Goal: Task Accomplishment & Management: Manage account settings

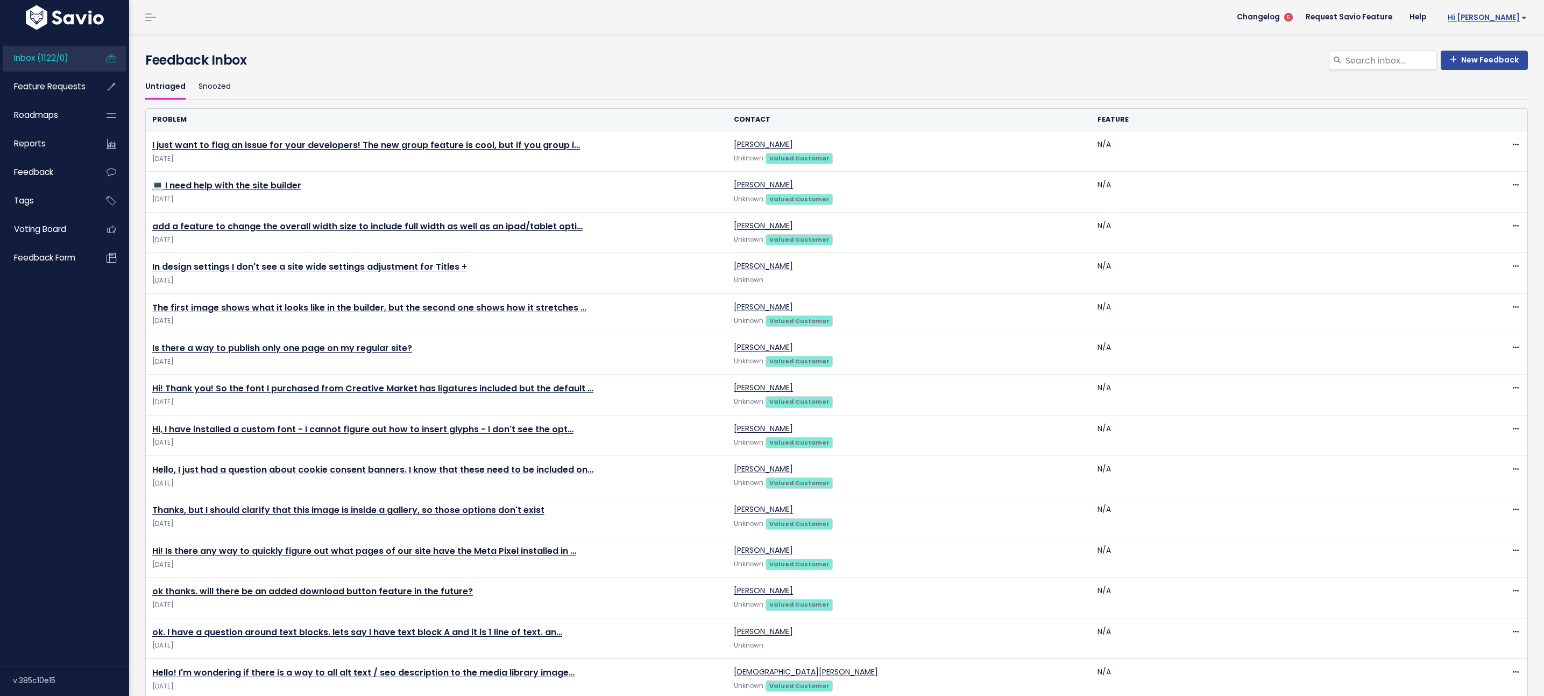
click at [1512, 16] on span "Hi [PERSON_NAME]" at bounding box center [1486, 17] width 79 height 8
click at [1474, 129] on link "Billing" at bounding box center [1491, 132] width 79 height 21
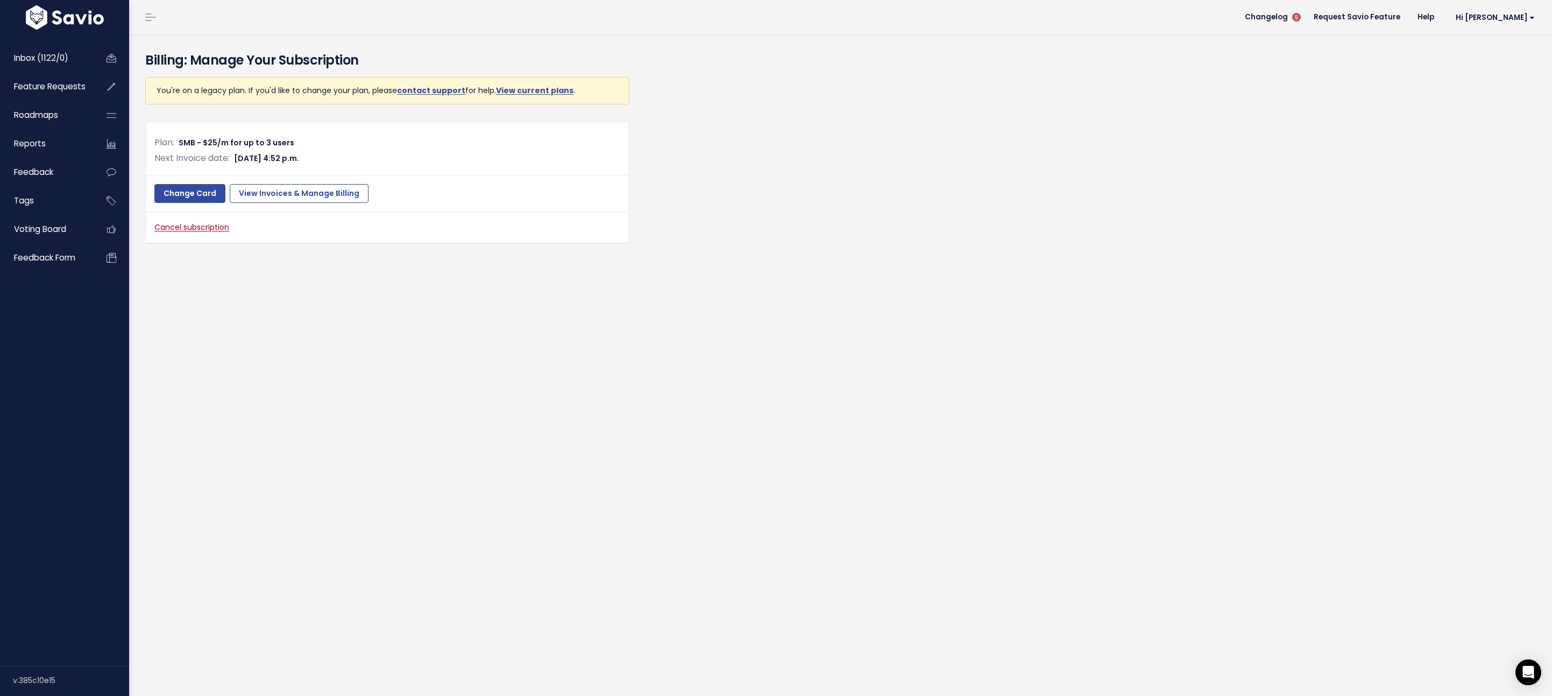
click at [209, 222] on link "Cancel subscription" at bounding box center [191, 227] width 75 height 11
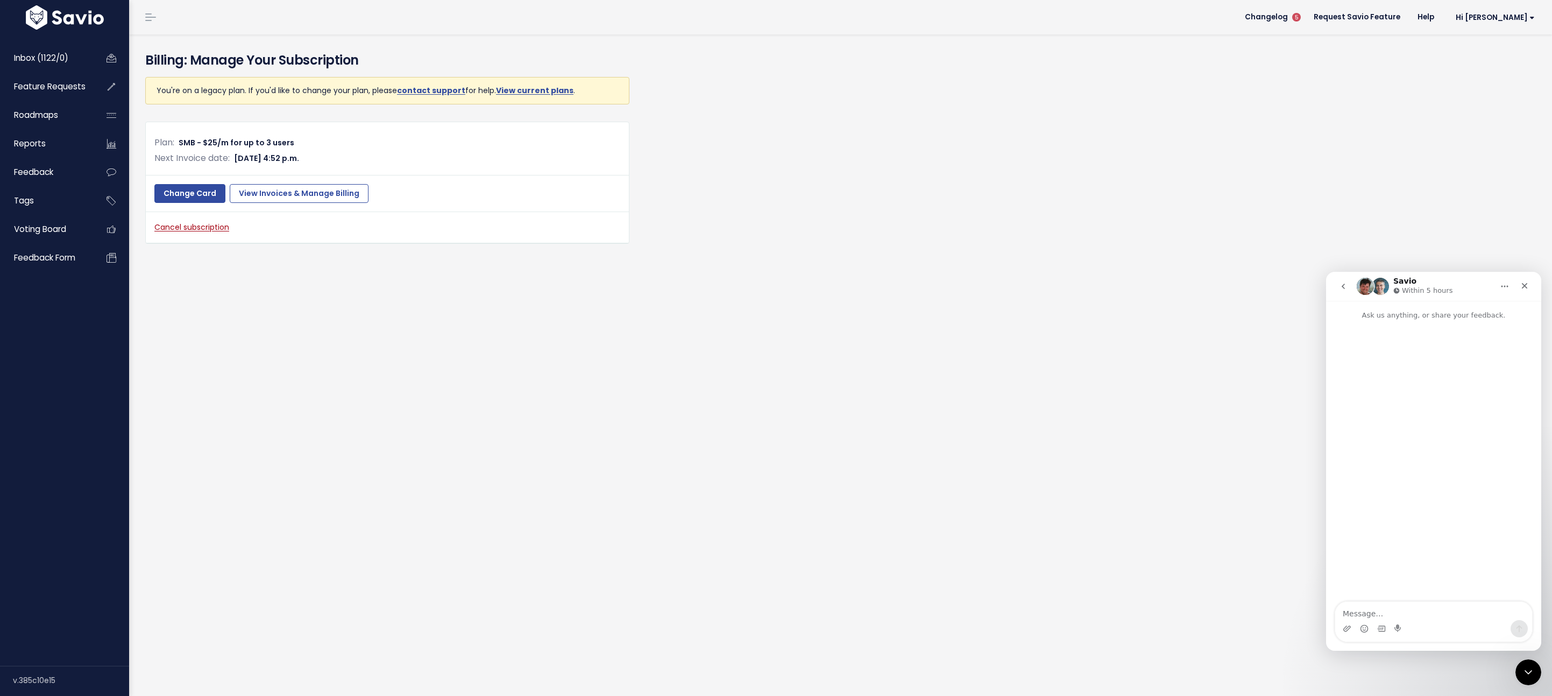
click at [179, 229] on link "Cancel subscription" at bounding box center [191, 227] width 75 height 11
click at [176, 229] on link "Cancel subscription" at bounding box center [191, 227] width 75 height 11
click at [1374, 614] on textarea "Message…" at bounding box center [1433, 610] width 197 height 18
type textarea "Cancel subscription"
click at [218, 226] on link "Cancel subscription" at bounding box center [191, 227] width 75 height 11
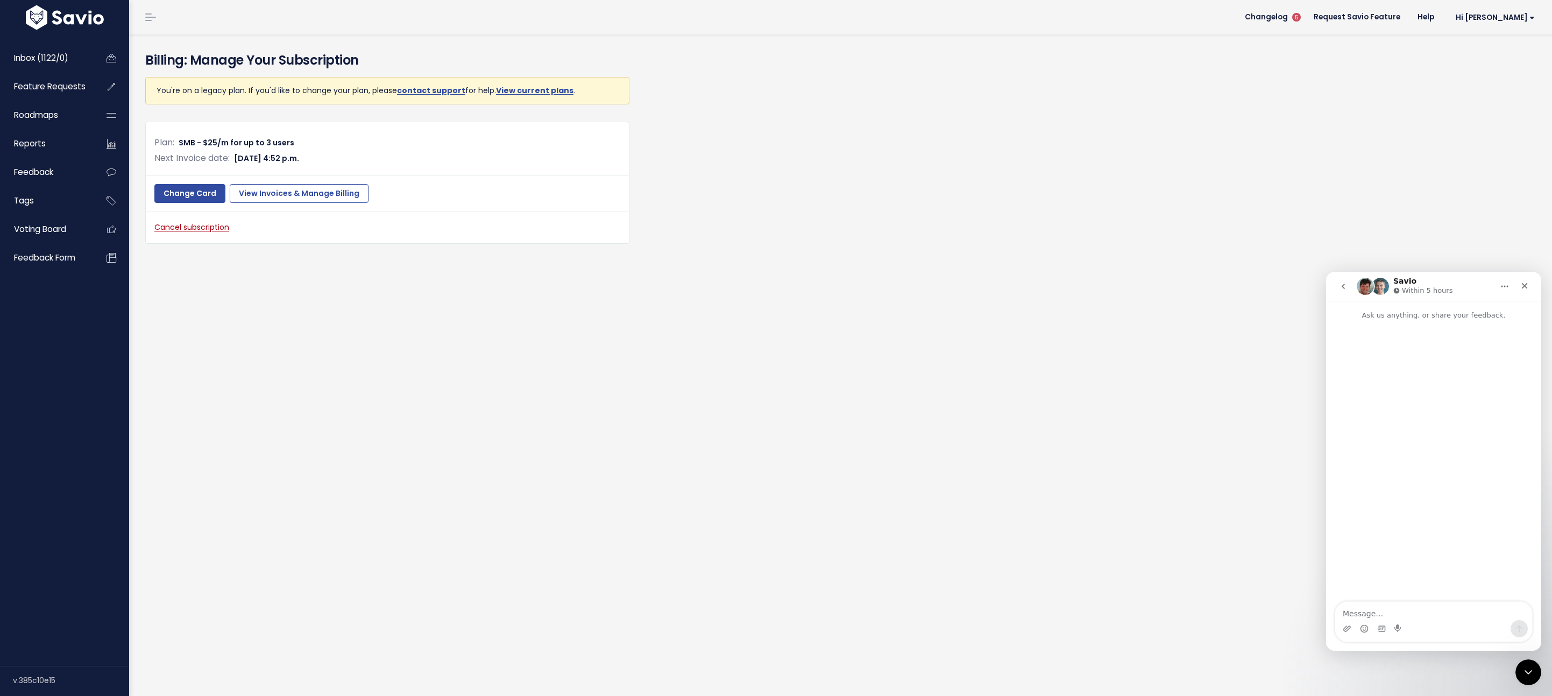
click at [1342, 286] on icon "go back" at bounding box center [1343, 285] width 3 height 5
drag, startPoint x: 223, startPoint y: 230, endPoint x: 221, endPoint y: 225, distance: 5.6
click at [222, 230] on link "Cancel subscription" at bounding box center [191, 227] width 75 height 11
click at [221, 224] on link "Cancel subscription" at bounding box center [191, 227] width 75 height 11
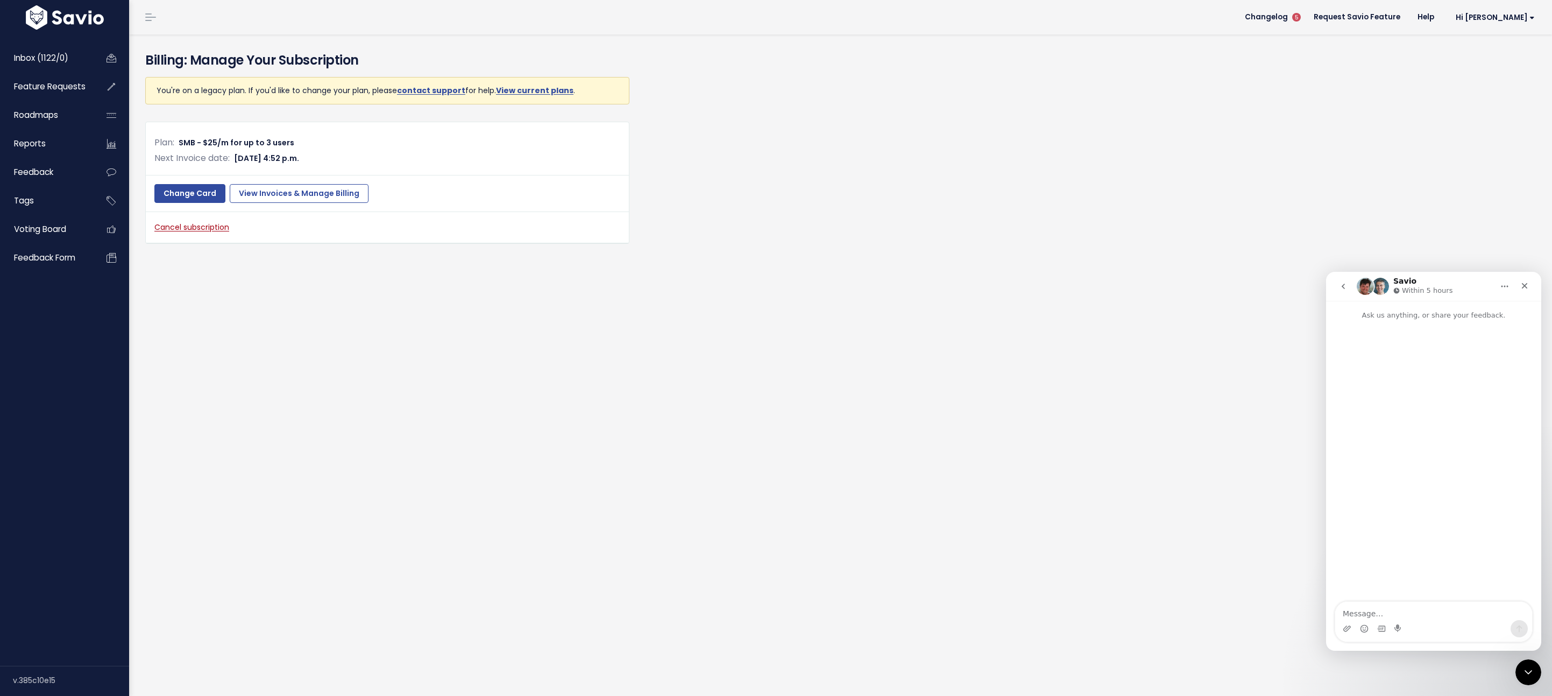
click at [222, 224] on link "Cancel subscription" at bounding box center [191, 227] width 75 height 11
click at [221, 225] on link "Cancel subscription" at bounding box center [191, 227] width 75 height 11
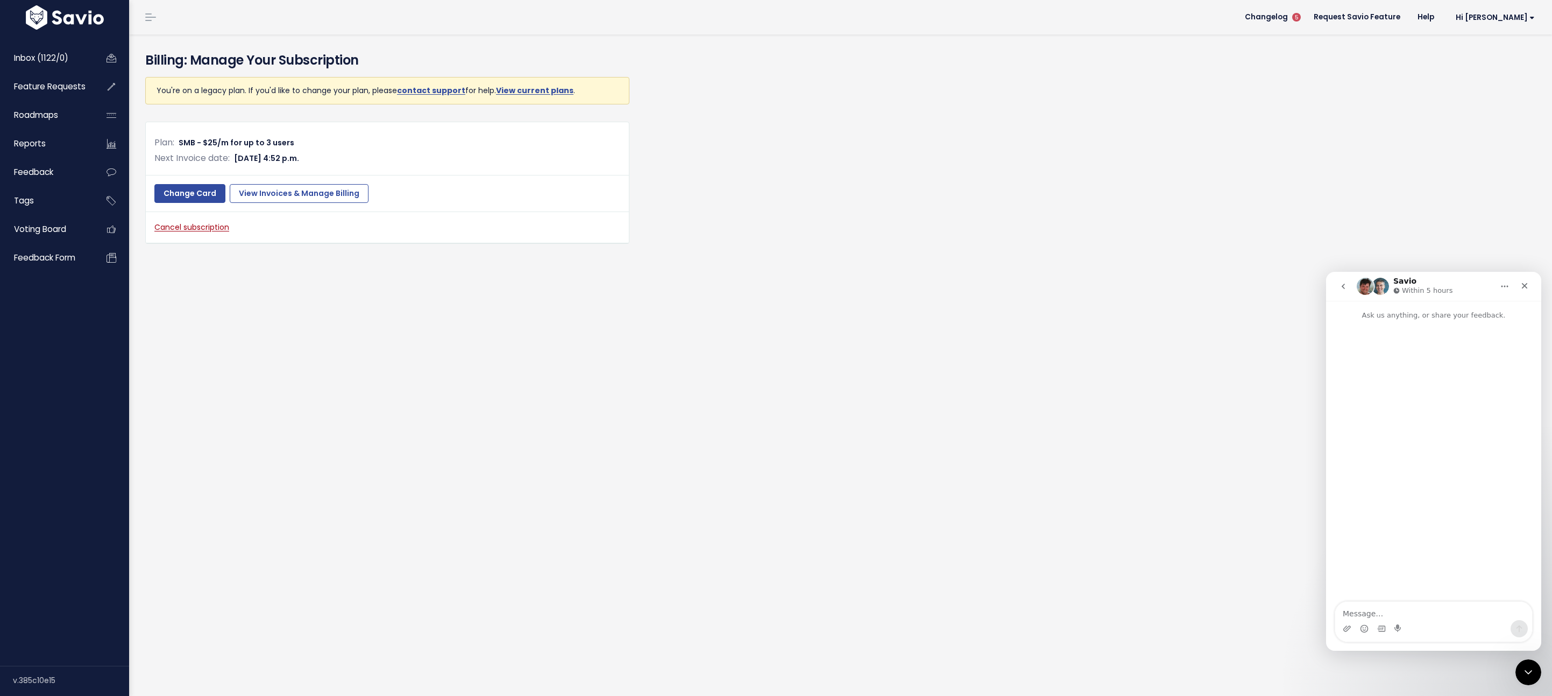
drag, startPoint x: 221, startPoint y: 225, endPoint x: 697, endPoint y: 216, distance: 476.1
click at [224, 226] on link "Cancel subscription" at bounding box center [191, 227] width 75 height 11
click at [1350, 285] on button "go back" at bounding box center [1343, 286] width 20 height 20
click at [1346, 286] on icon "go back" at bounding box center [1343, 286] width 9 height 9
click at [1348, 286] on button "go back" at bounding box center [1343, 286] width 20 height 20
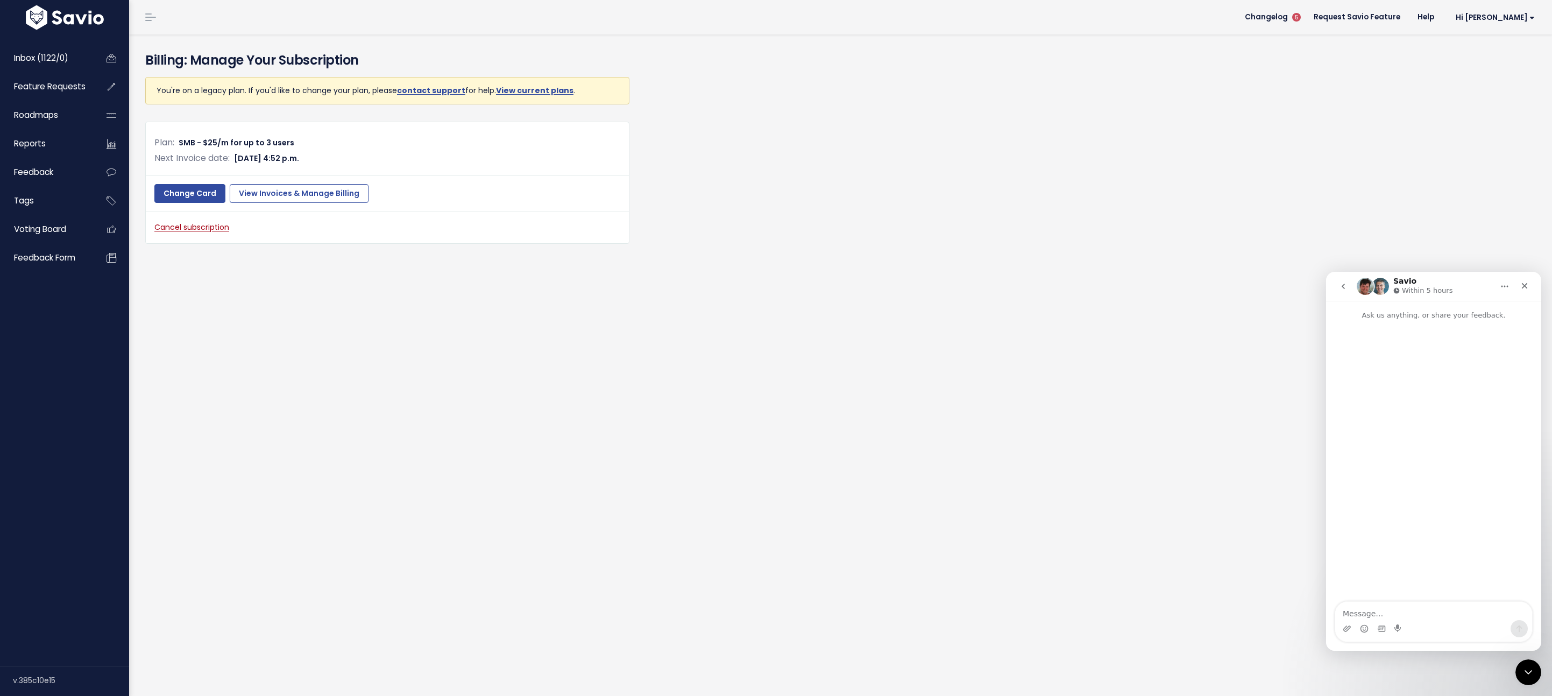
click at [1347, 285] on button "go back" at bounding box center [1343, 286] width 20 height 20
click at [1345, 284] on icon "go back" at bounding box center [1343, 286] width 9 height 9
click at [1341, 283] on icon "go back" at bounding box center [1343, 286] width 9 height 9
click at [1342, 282] on icon "go back" at bounding box center [1343, 286] width 9 height 9
click at [1343, 282] on icon "go back" at bounding box center [1343, 286] width 9 height 9
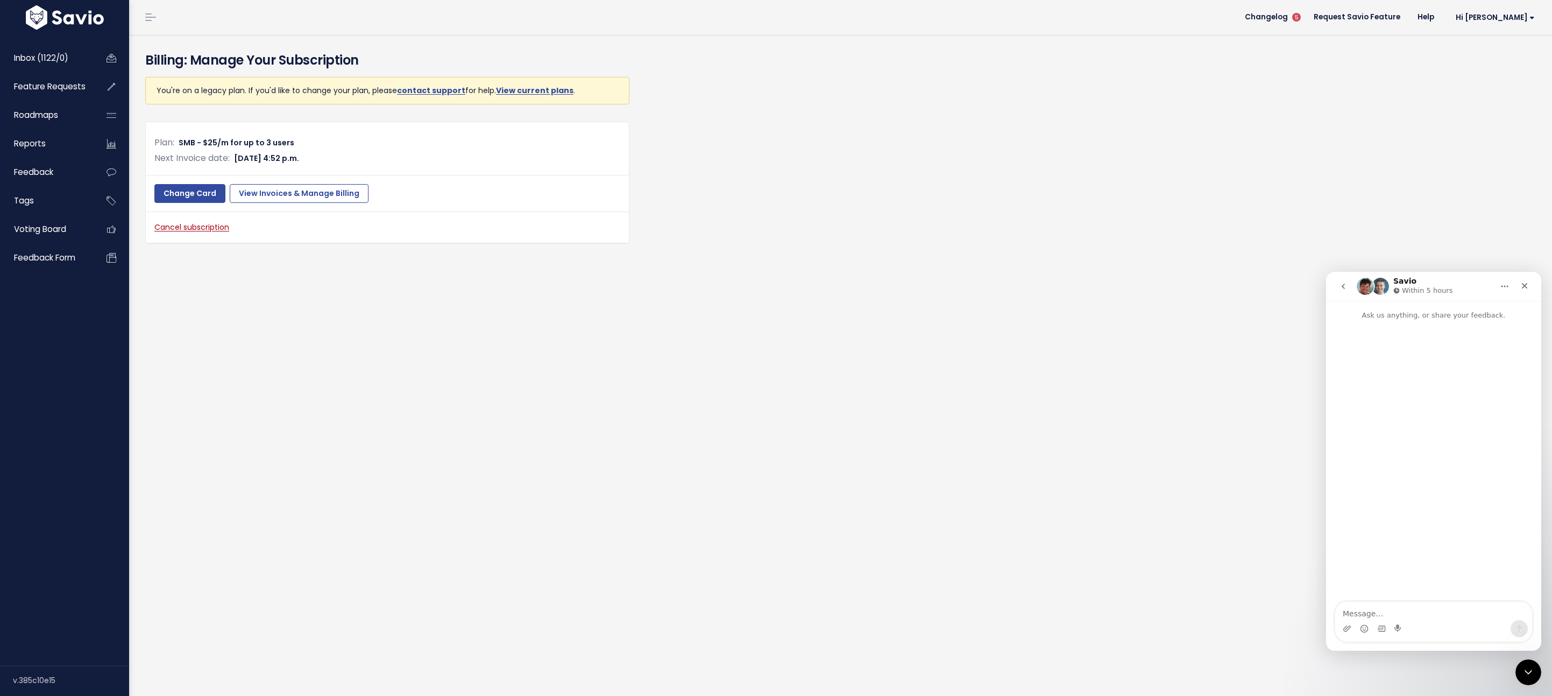
click at [1344, 281] on button "go back" at bounding box center [1343, 286] width 20 height 20
click at [1518, 285] on div "Close" at bounding box center [1524, 285] width 19 height 19
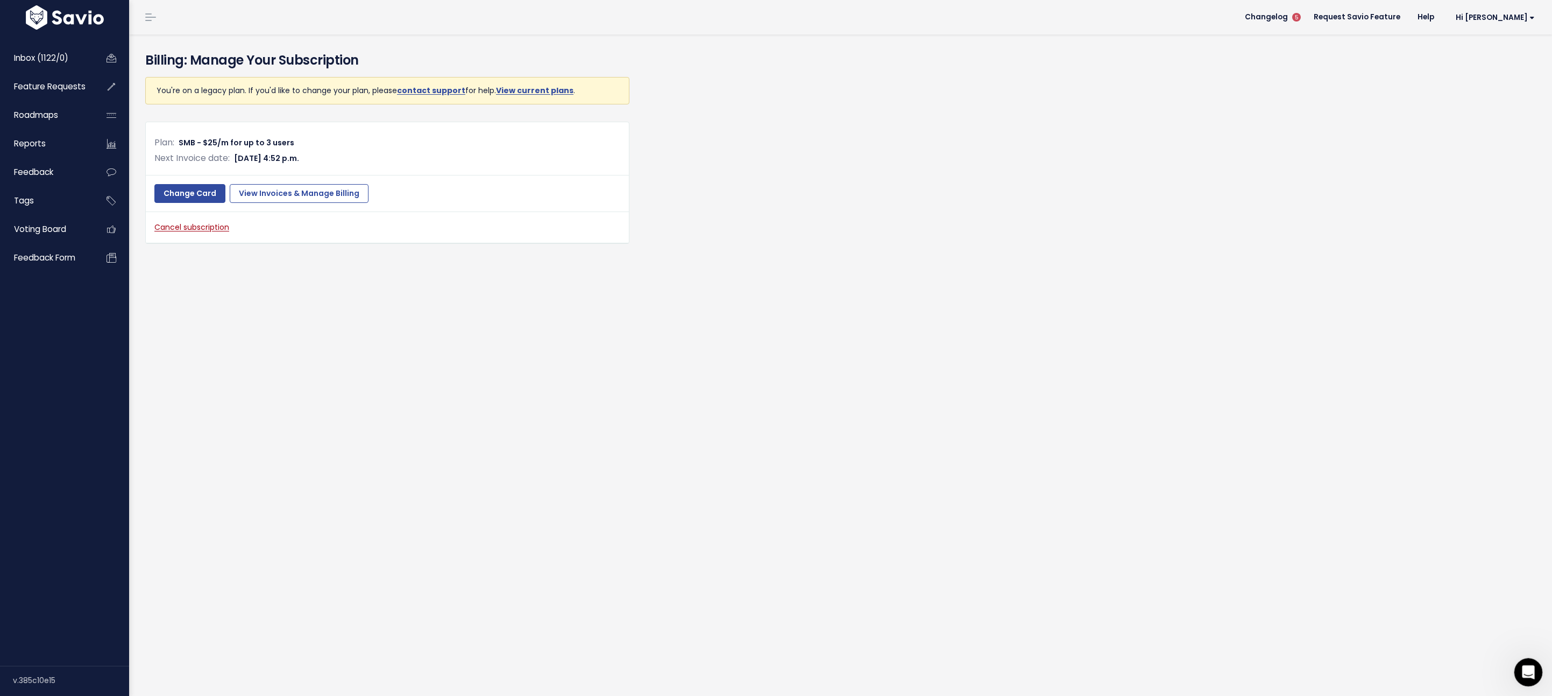
click at [1531, 672] on icon "Open Intercom Messenger" at bounding box center [1527, 671] width 18 height 18
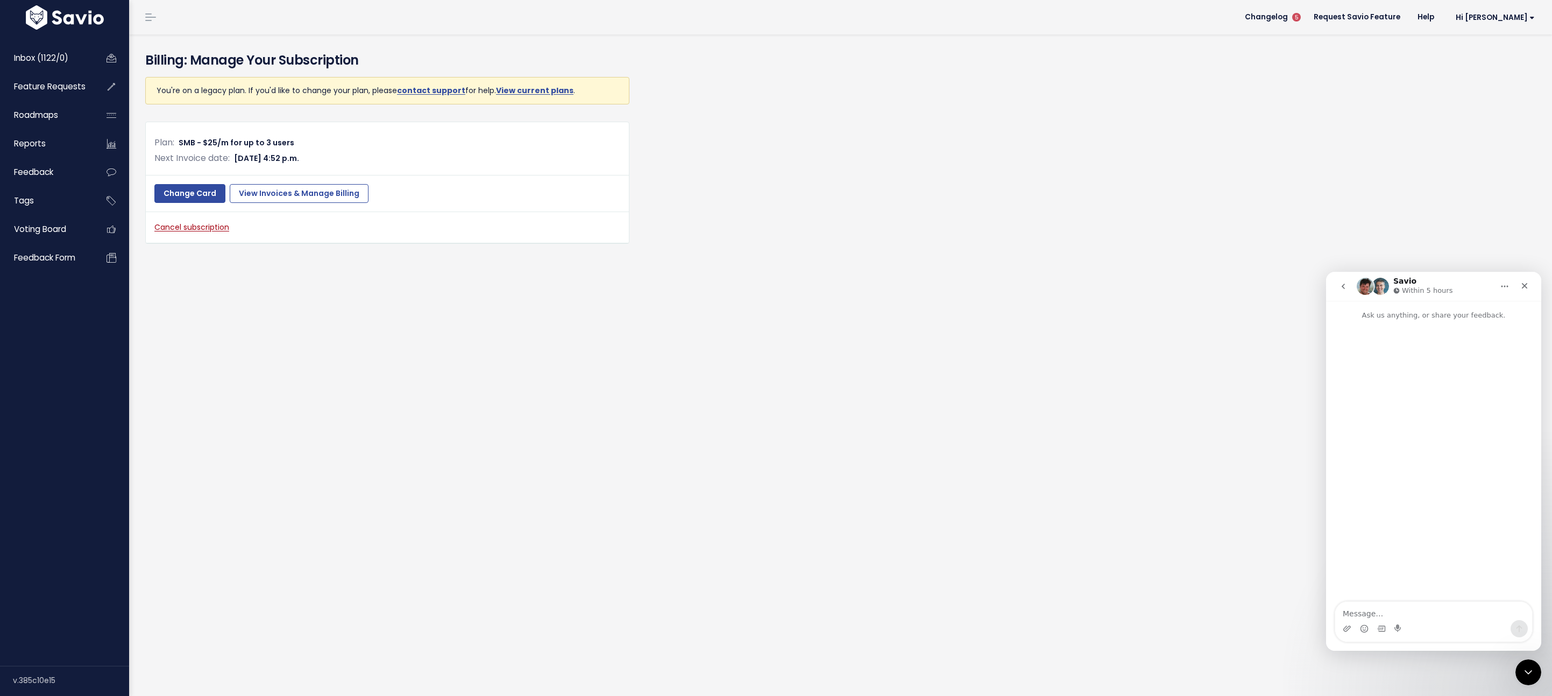
click at [1341, 285] on icon "go back" at bounding box center [1343, 286] width 9 height 9
click at [1342, 285] on icon "go back" at bounding box center [1343, 286] width 9 height 9
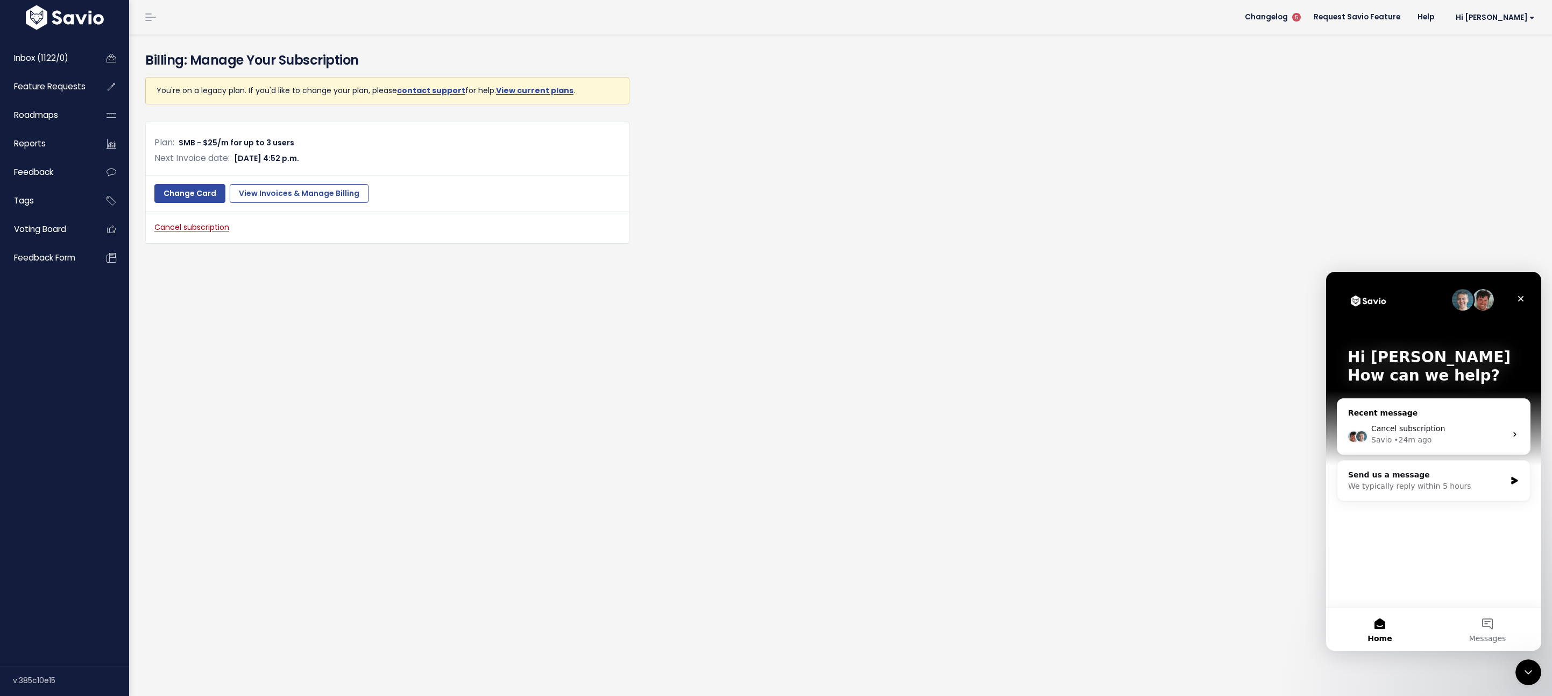
click at [1433, 435] on div "Savio • 24m ago" at bounding box center [1438, 439] width 135 height 11
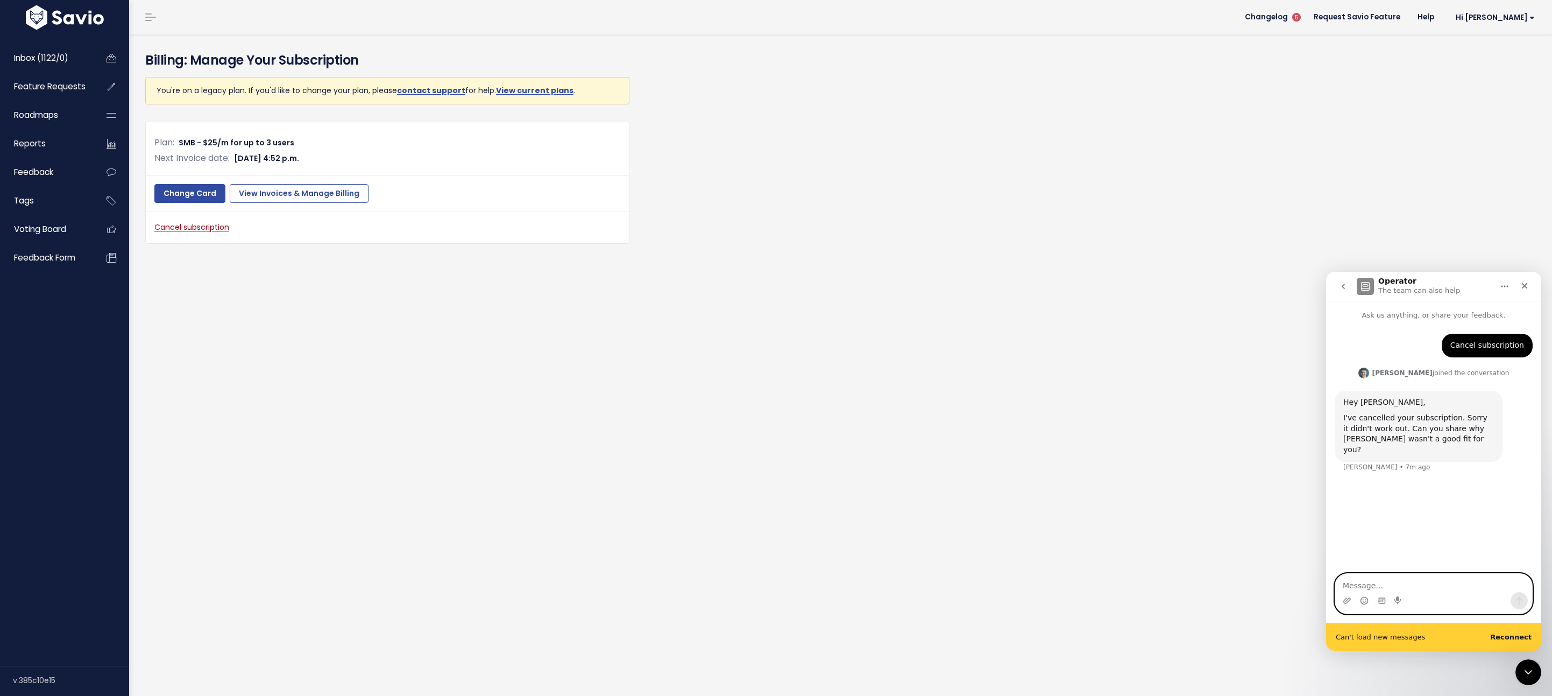
click at [1447, 583] on textarea "Message…" at bounding box center [1433, 582] width 197 height 18
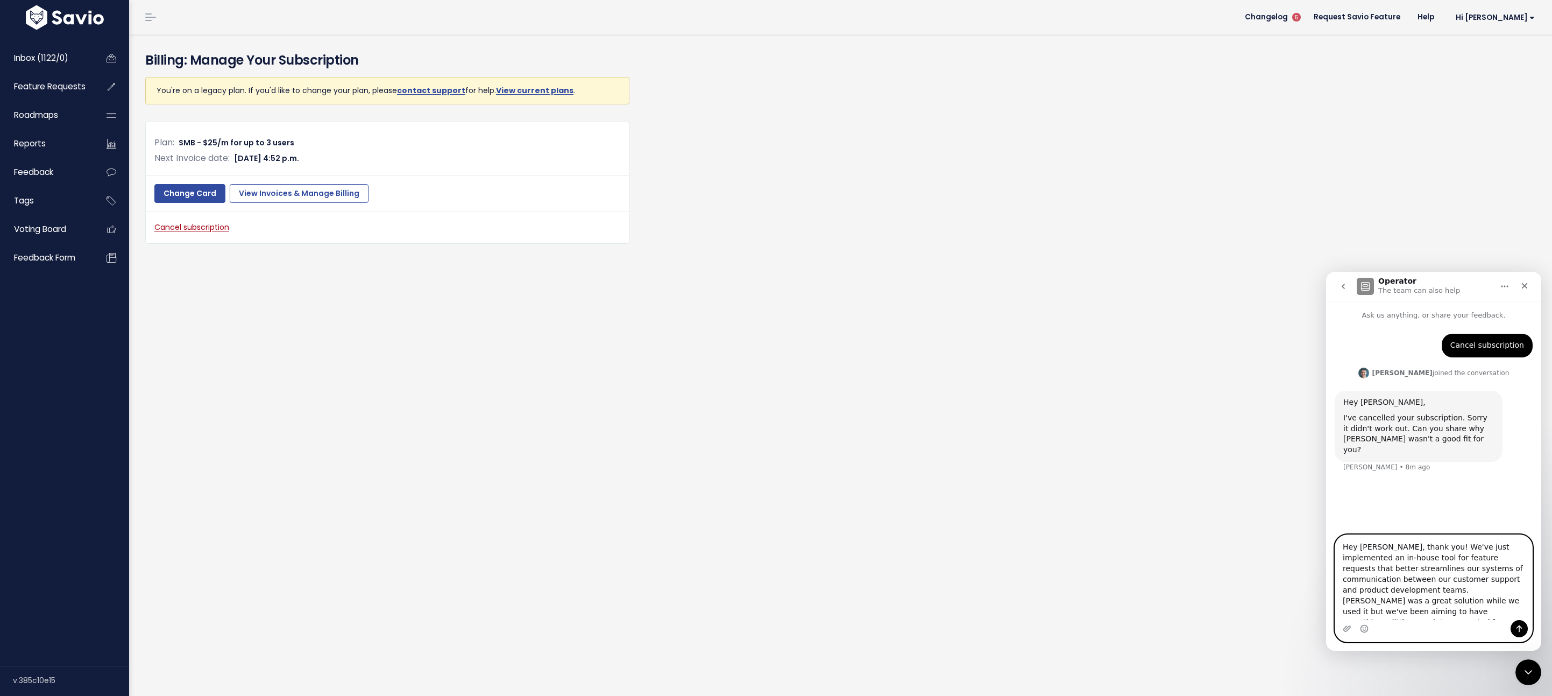
type textarea "Hey [PERSON_NAME], thank you! We've just implemented an in-house tool for featu…"
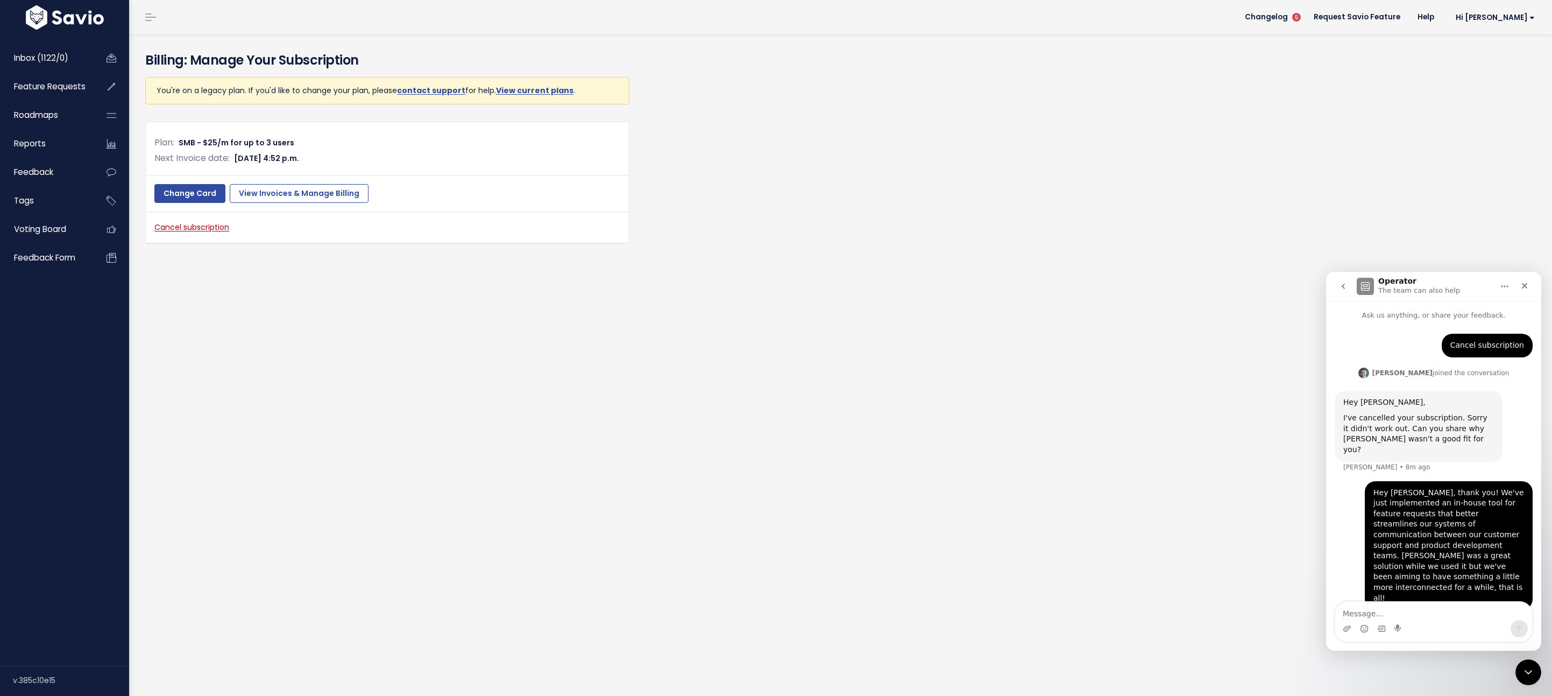
click at [1056, 171] on div "You're on a legacy plan. If you'd like to change your plan, please contact supp…" at bounding box center [840, 171] width 1407 height 194
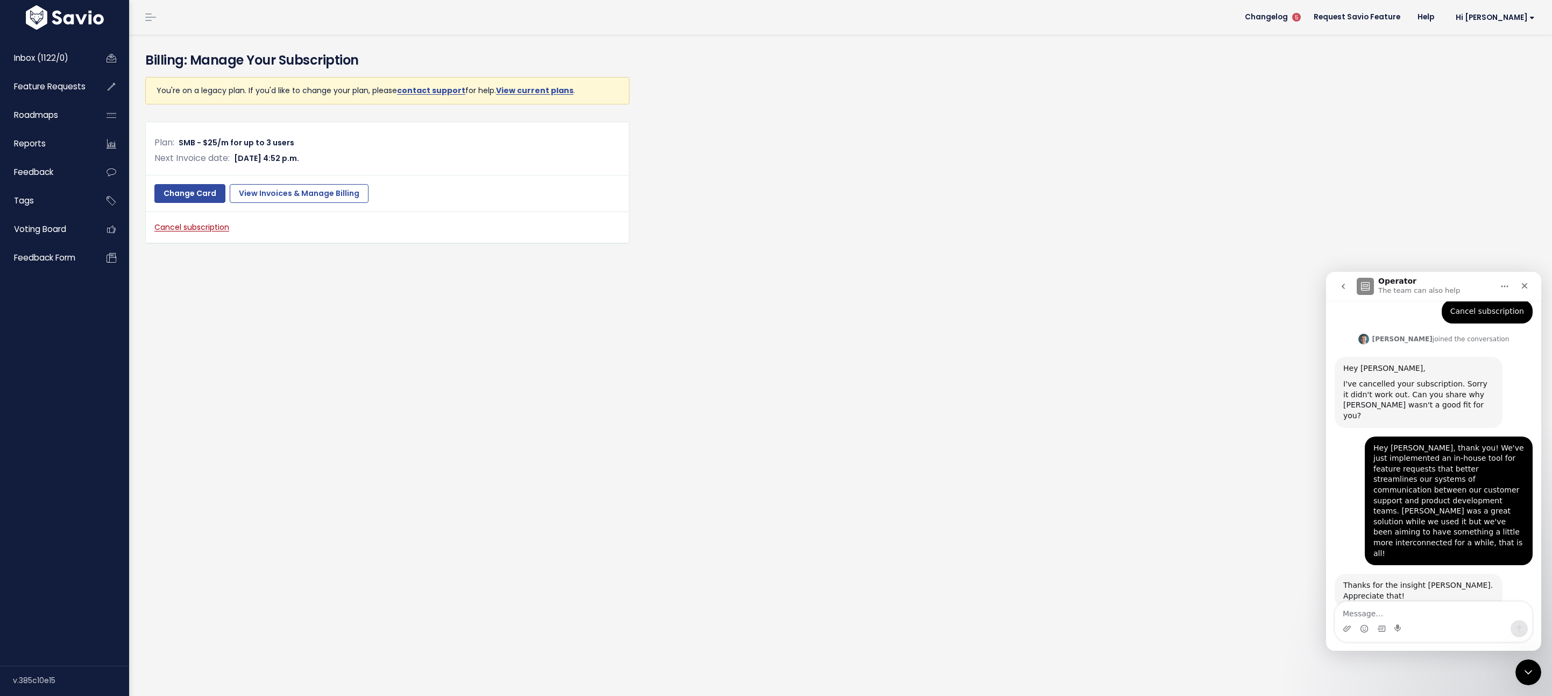
scroll to position [31, 0]
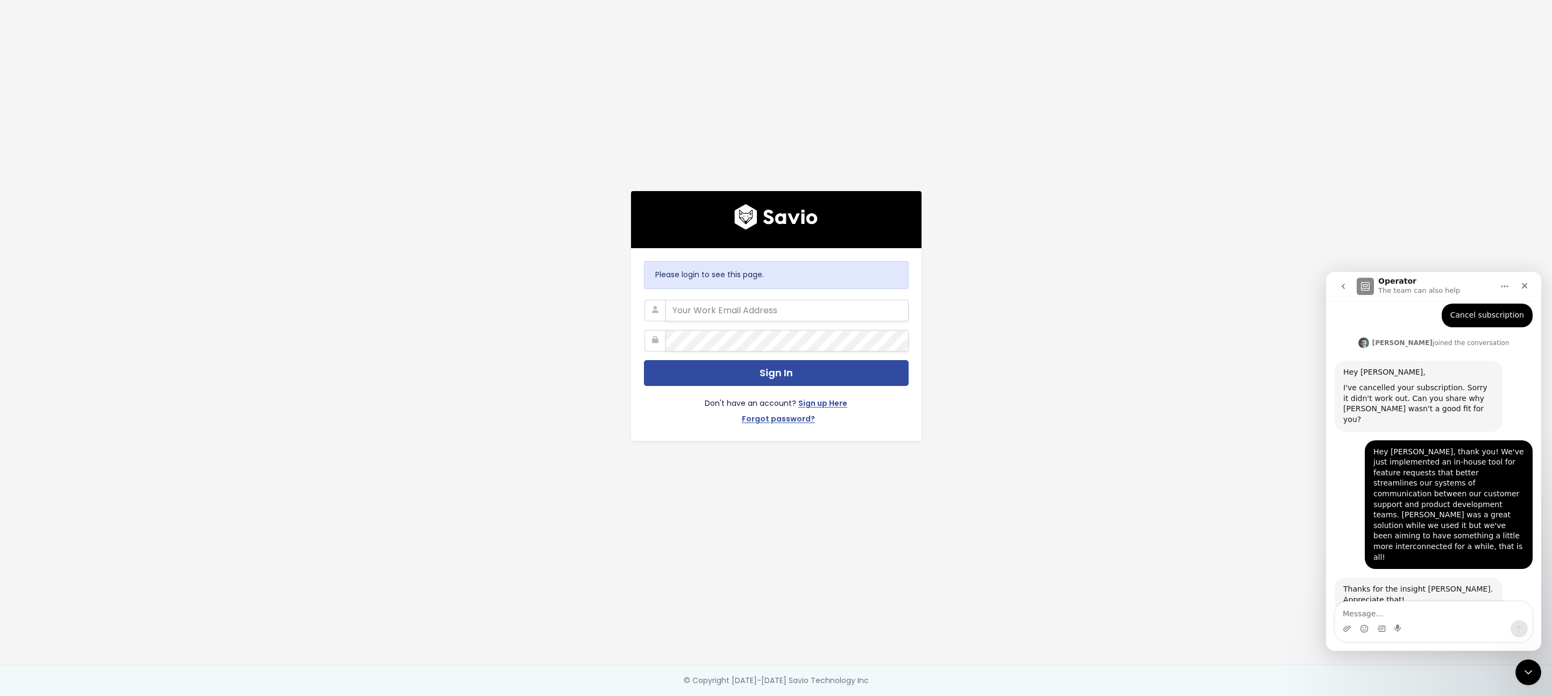
scroll to position [31, 0]
type input "jeff@showit.co"
